Goal: Navigation & Orientation: Find specific page/section

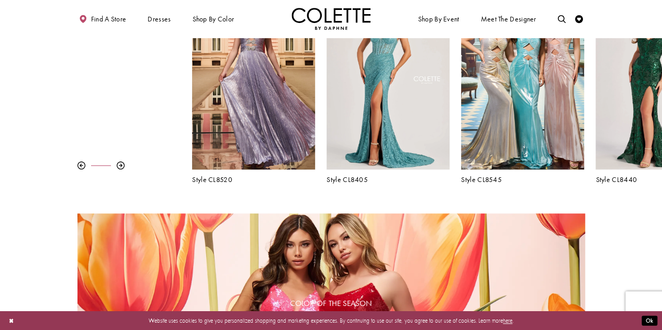
scroll to position [368, 0]
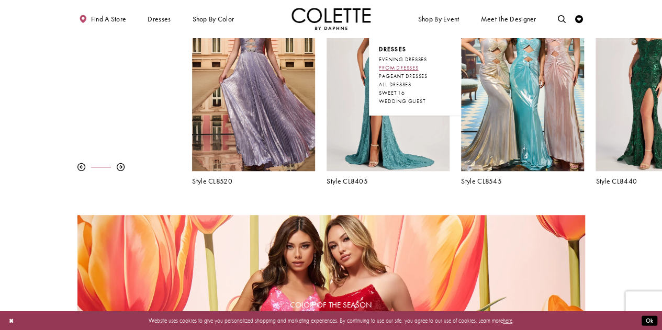
click at [415, 68] on span "PROM DRESSES" at bounding box center [398, 67] width 39 height 7
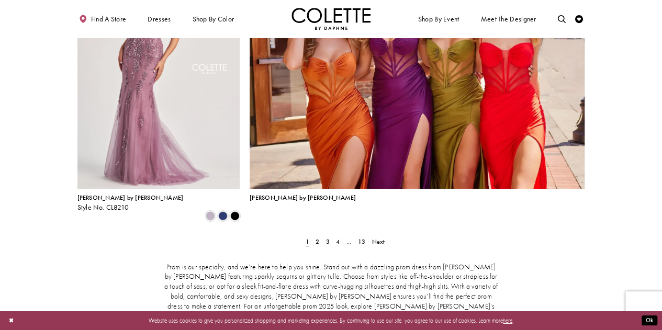
scroll to position [1755, 0]
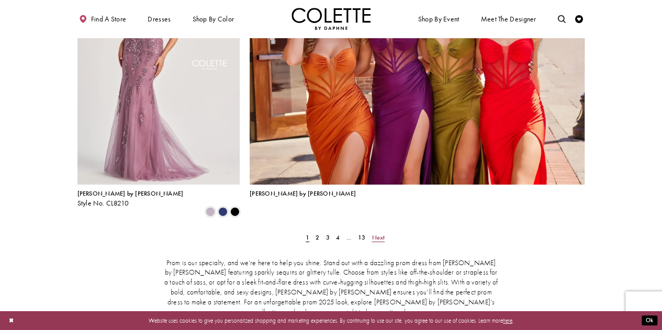
click at [381, 233] on span "Next" at bounding box center [378, 237] width 13 height 8
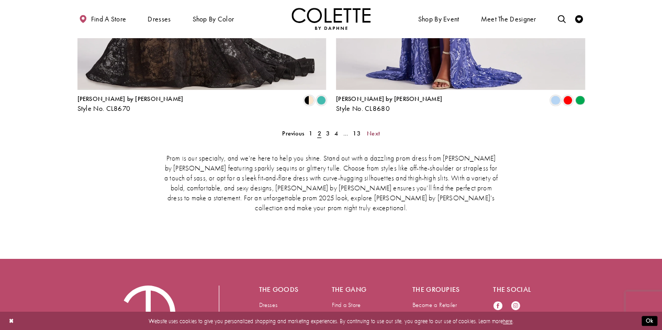
scroll to position [1678, 0]
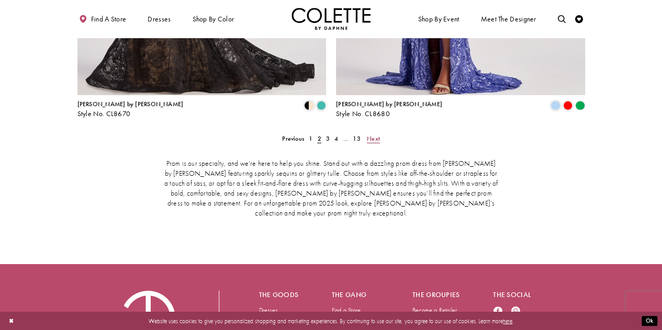
click at [374, 135] on span "Next" at bounding box center [373, 139] width 13 height 8
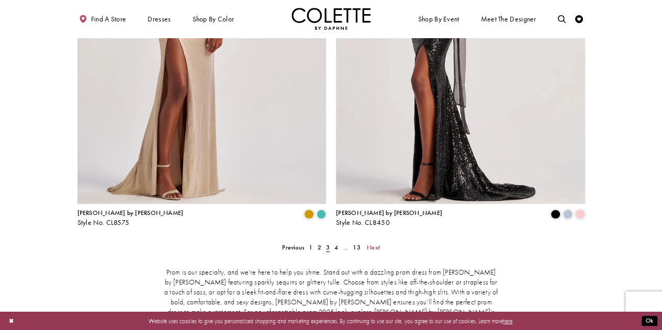
scroll to position [1570, 0]
click at [374, 243] on span "Next" at bounding box center [373, 247] width 13 height 8
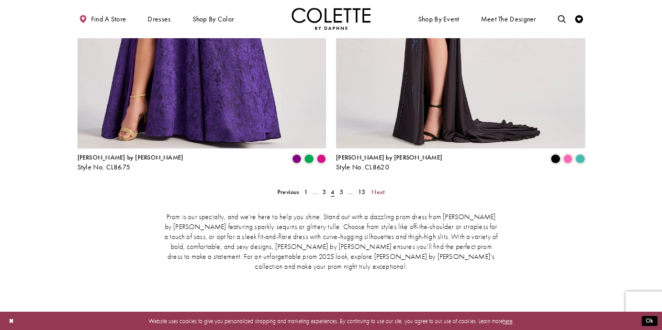
scroll to position [1628, 0]
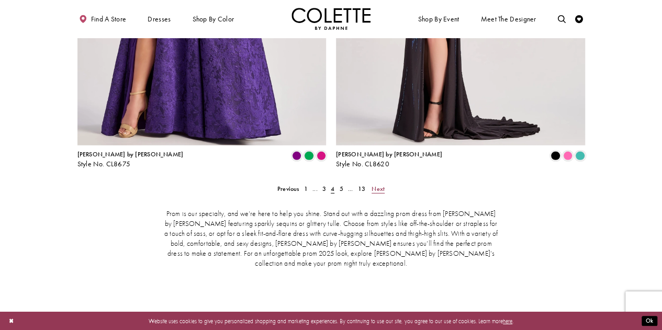
click at [374, 185] on span "Next" at bounding box center [378, 189] width 13 height 8
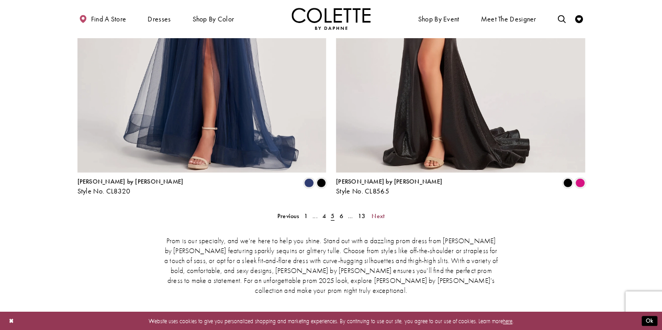
scroll to position [1601, 0]
click at [378, 212] on span "Next" at bounding box center [378, 216] width 13 height 8
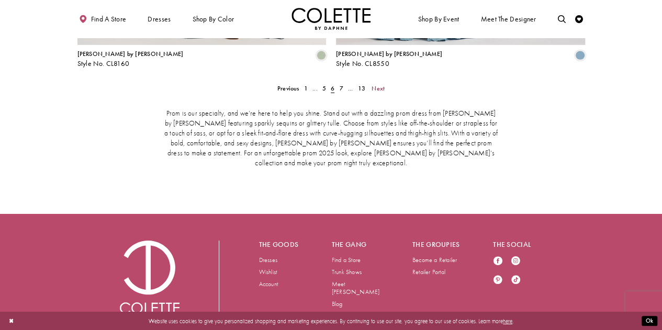
scroll to position [1706, 0]
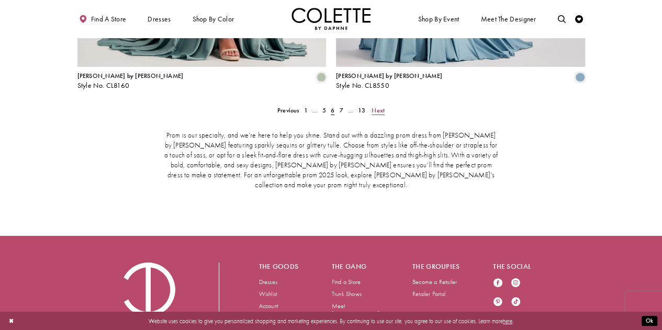
click at [375, 106] on span "Next" at bounding box center [378, 110] width 13 height 8
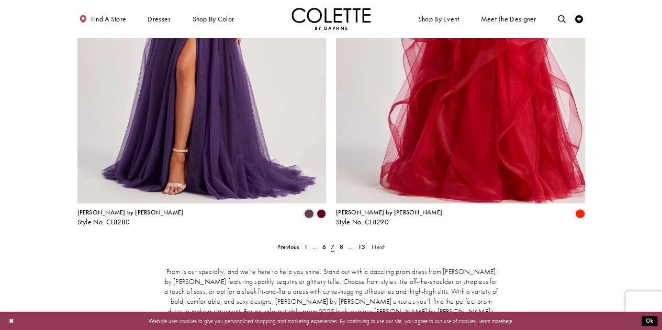
scroll to position [1571, 0]
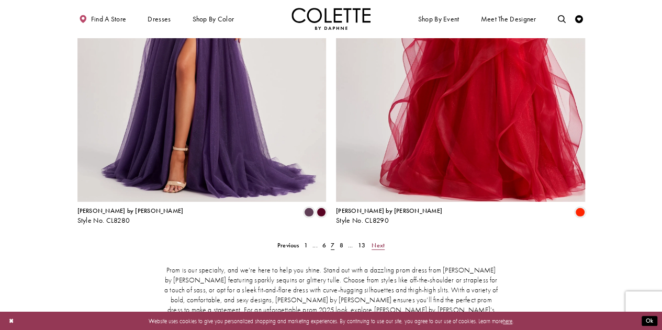
click at [377, 241] on span "Next" at bounding box center [378, 245] width 13 height 8
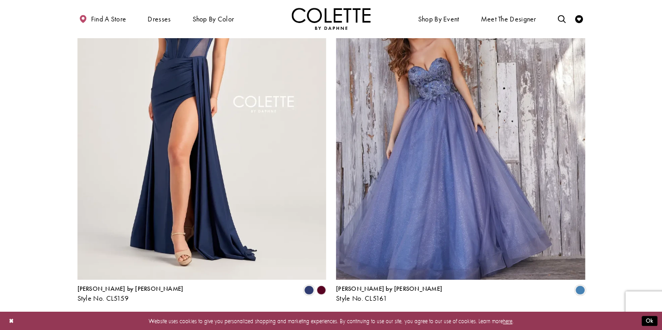
scroll to position [1494, 0]
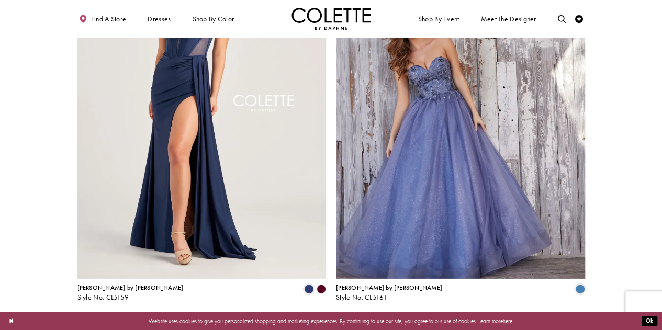
click at [378, 318] on span "Next" at bounding box center [378, 322] width 13 height 8
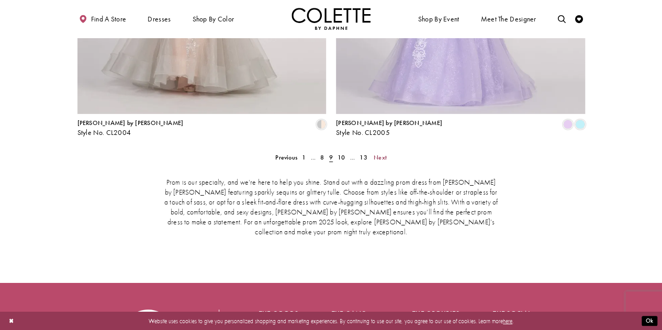
scroll to position [1728, 0]
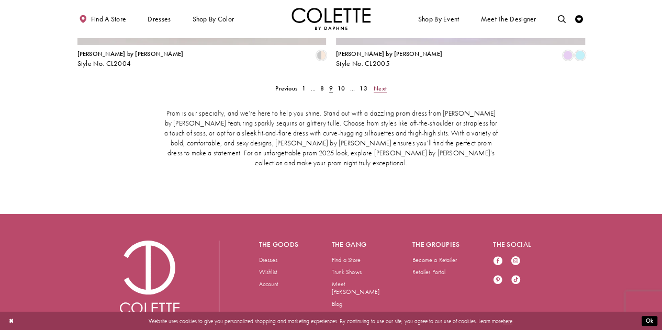
click at [382, 84] on span "Next" at bounding box center [380, 88] width 13 height 8
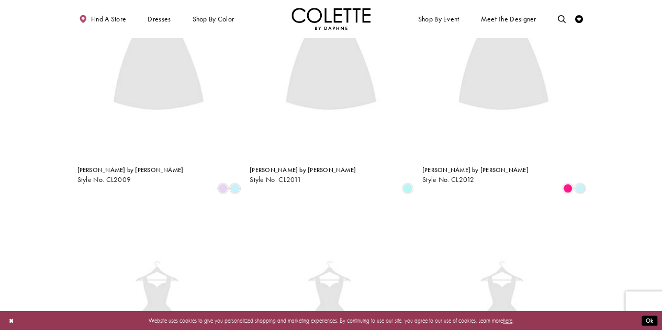
scroll to position [203, 0]
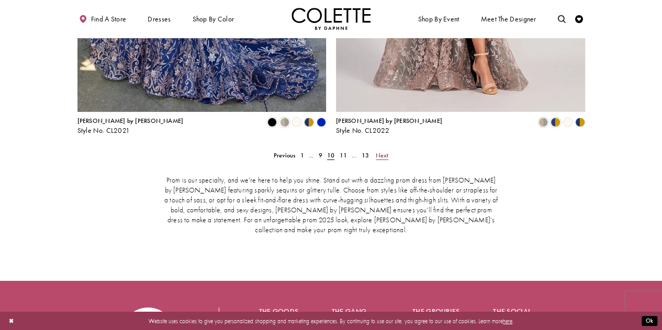
click at [379, 151] on span "Next" at bounding box center [382, 155] width 13 height 8
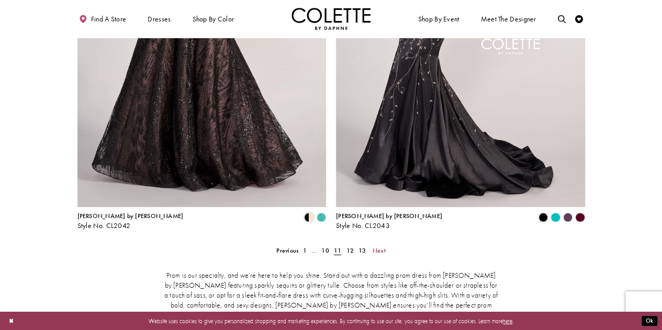
scroll to position [1576, 0]
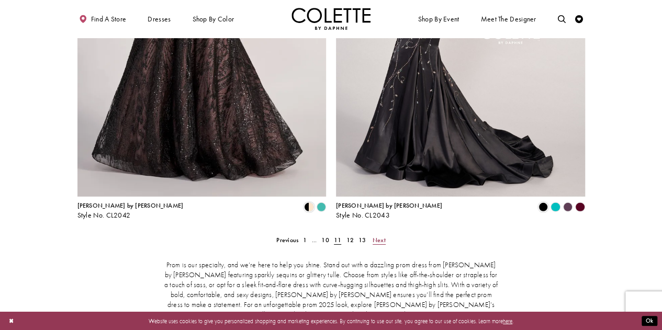
click at [379, 236] on span "Next" at bounding box center [379, 240] width 13 height 8
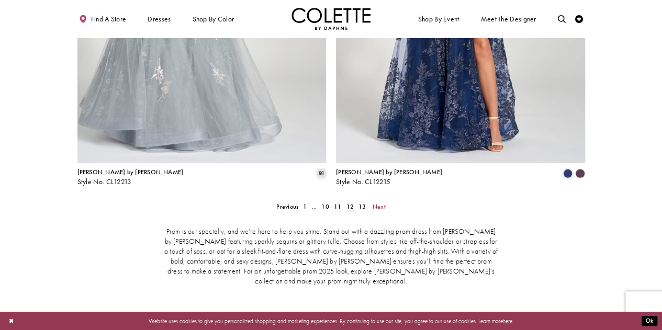
scroll to position [1612, 0]
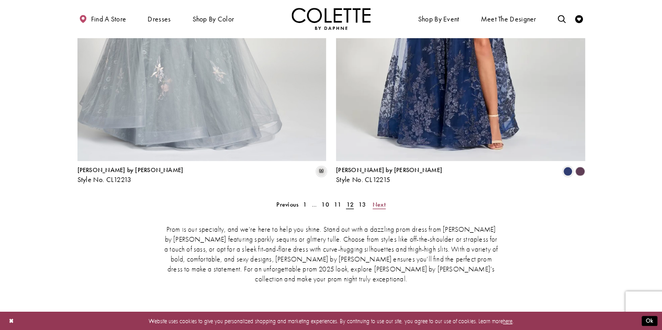
click at [380, 200] on span "Next" at bounding box center [379, 204] width 13 height 8
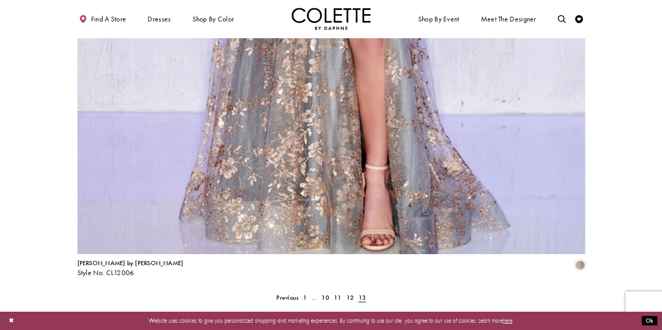
scroll to position [1601, 0]
